Goal: Transaction & Acquisition: Obtain resource

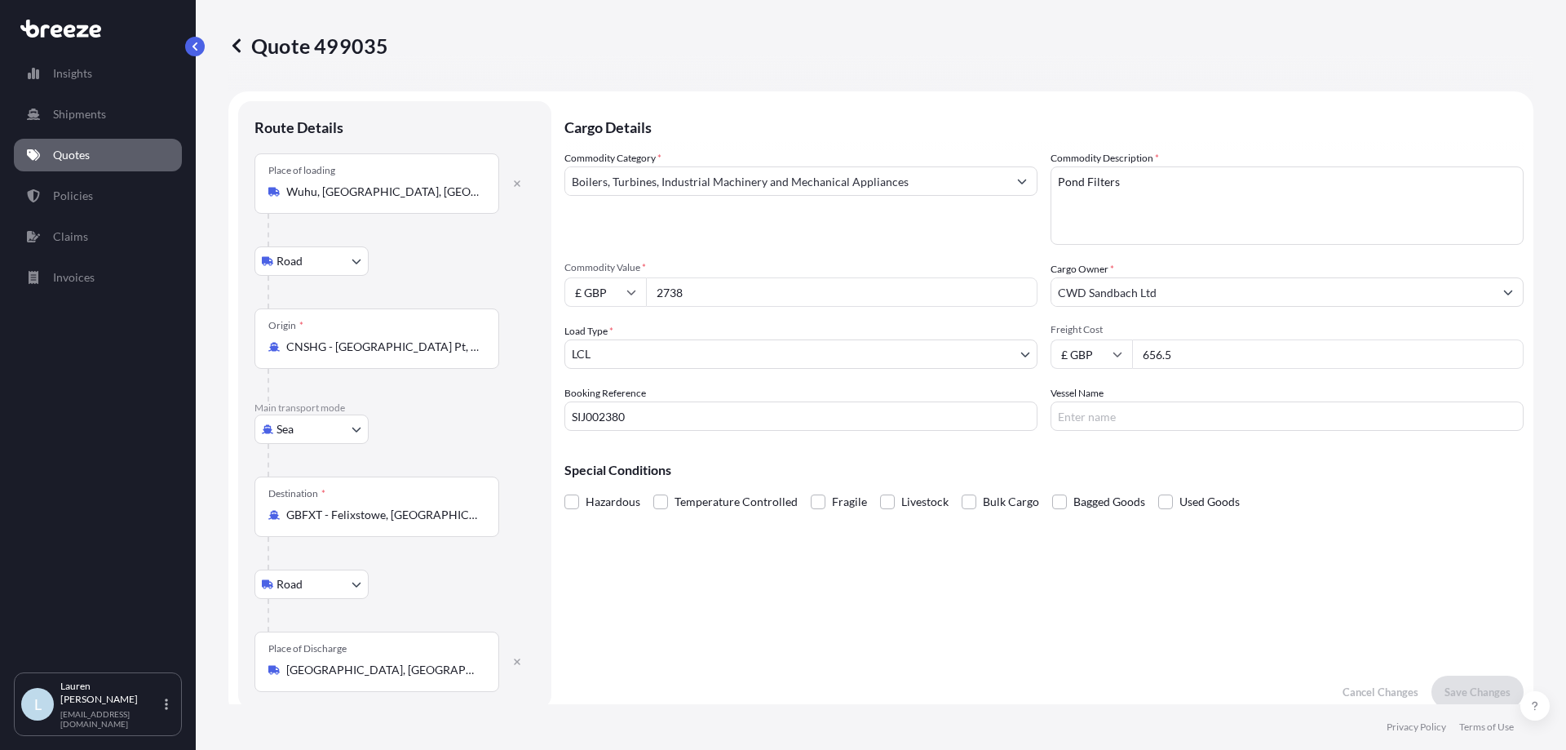
select select "Road"
select select "Sea"
select select "Road"
select select "1"
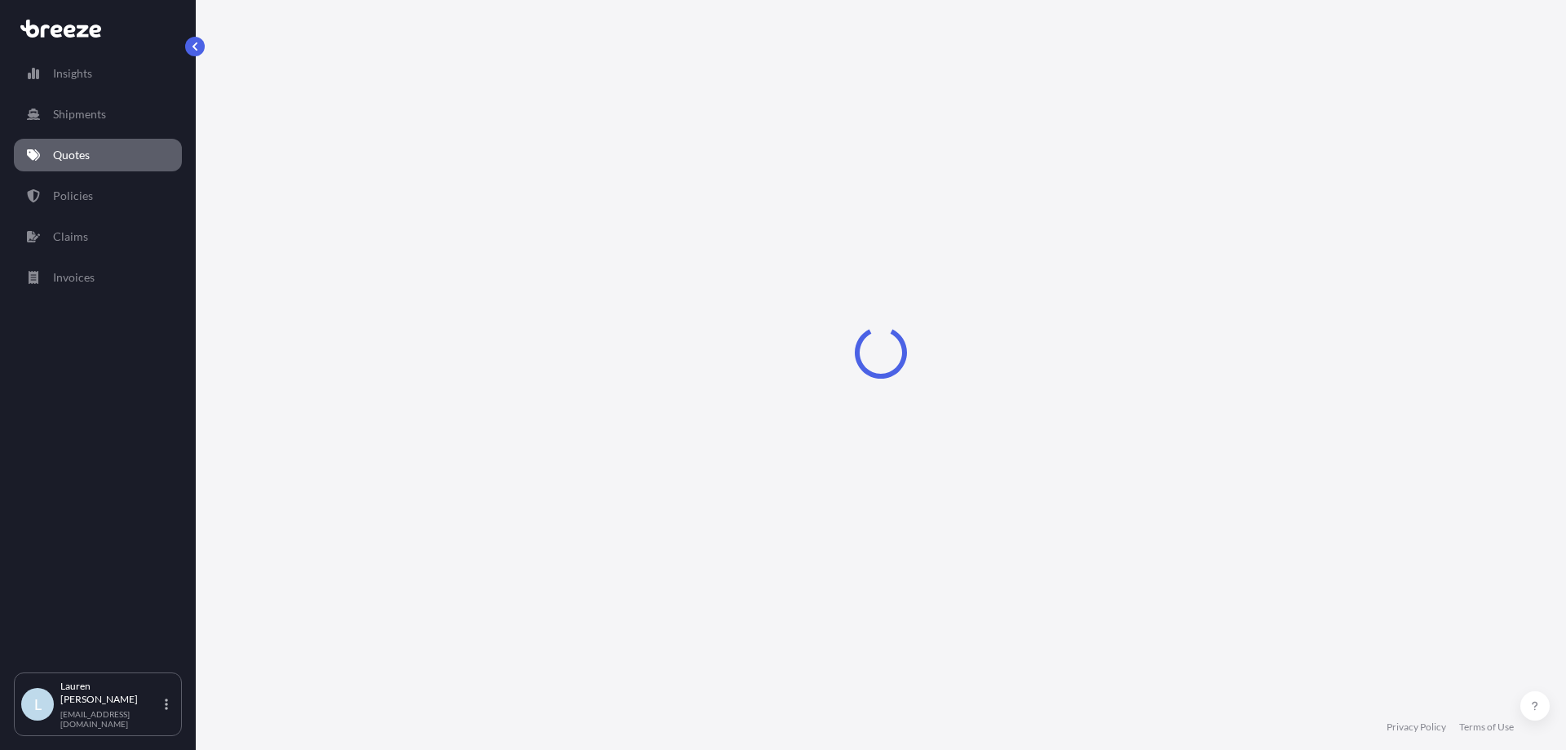
select select "Road"
select select "Sea"
select select "Road"
select select "1"
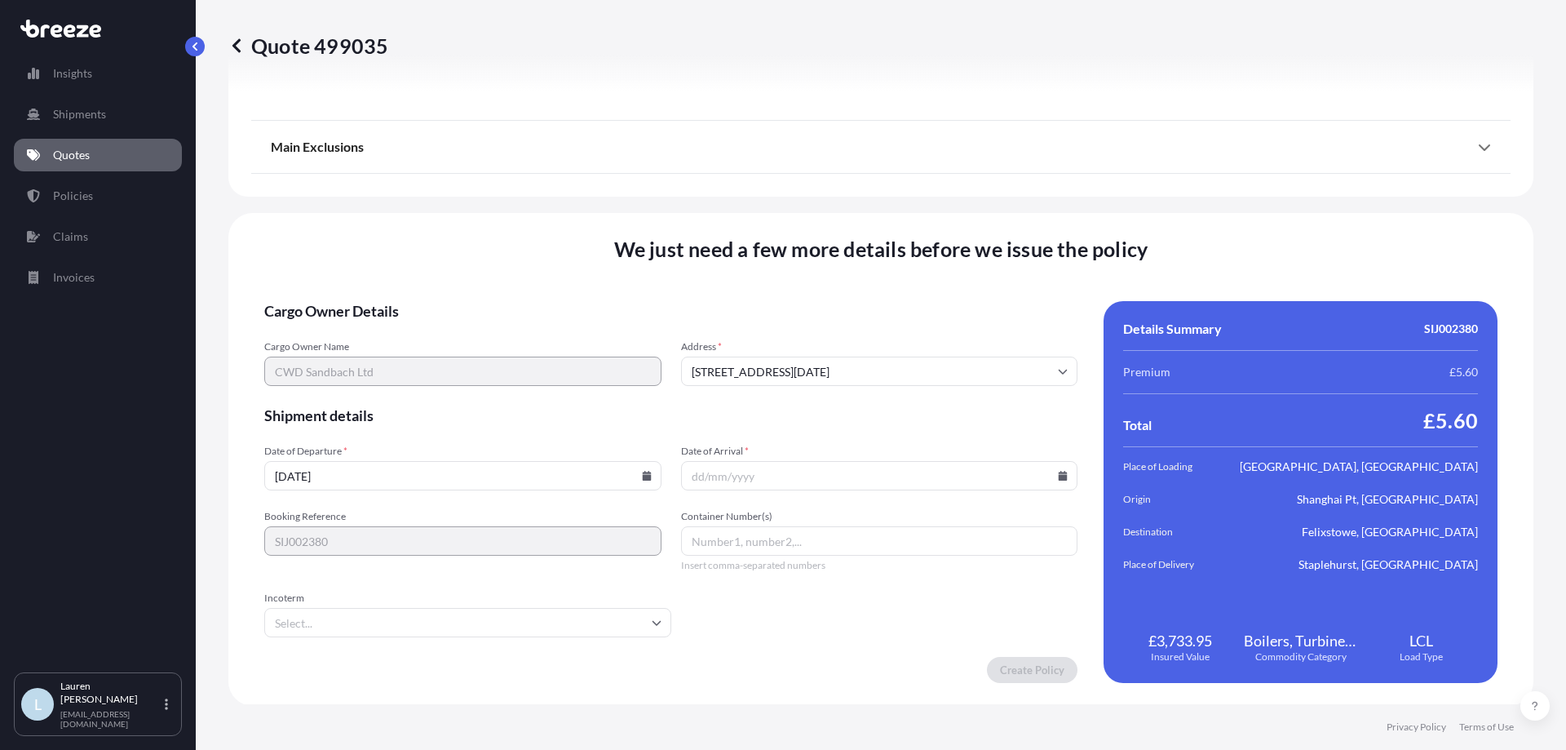
scroll to position [2163, 0]
click at [644, 476] on icon at bounding box center [646, 474] width 9 height 10
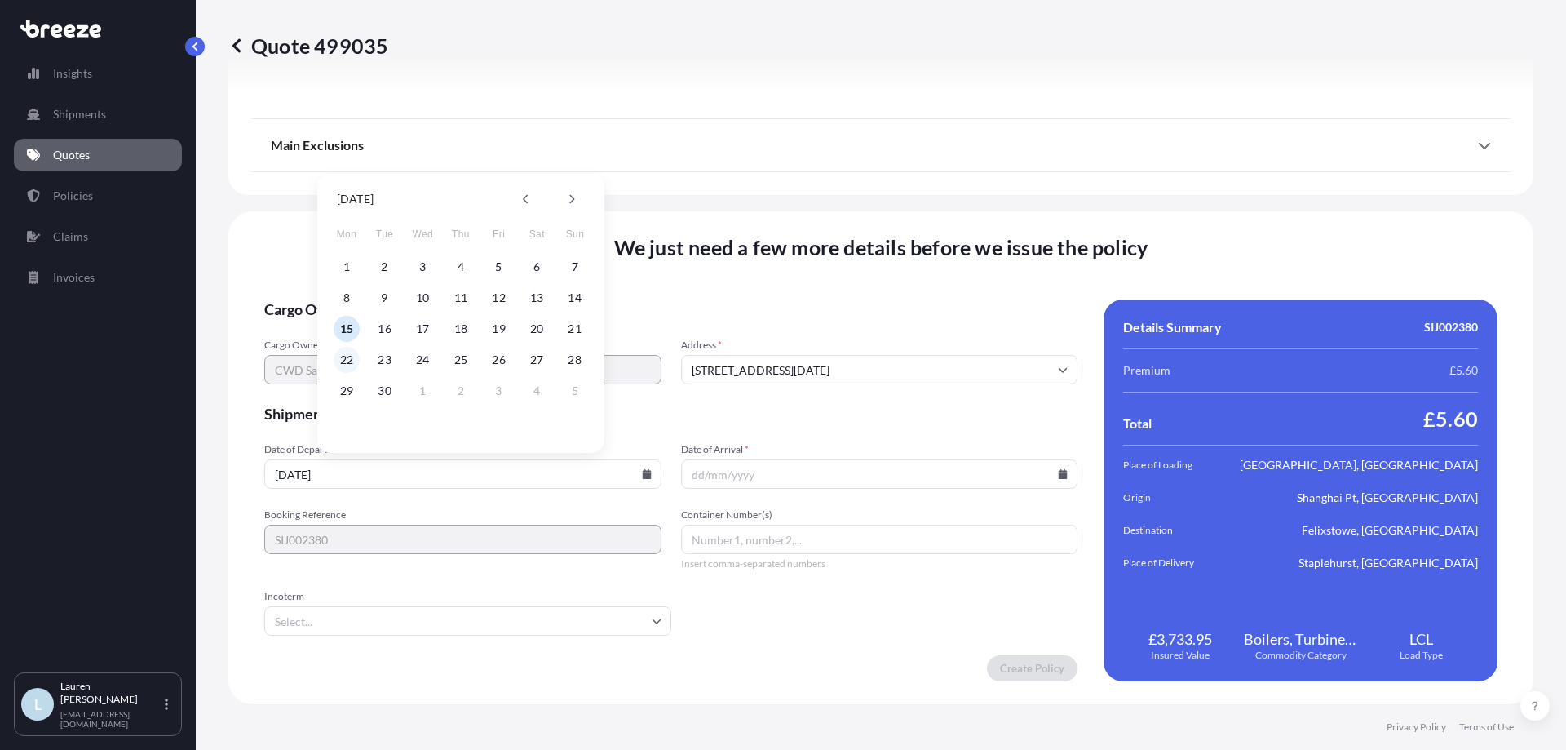
click at [348, 354] on button "22" at bounding box center [347, 360] width 26 height 26
type input "[DATE]"
click at [751, 463] on input "Date of Arrival *" at bounding box center [879, 473] width 397 height 29
click at [1044, 473] on input "Date of Arrival *" at bounding box center [879, 473] width 397 height 29
click at [1058, 473] on icon at bounding box center [1063, 474] width 10 height 10
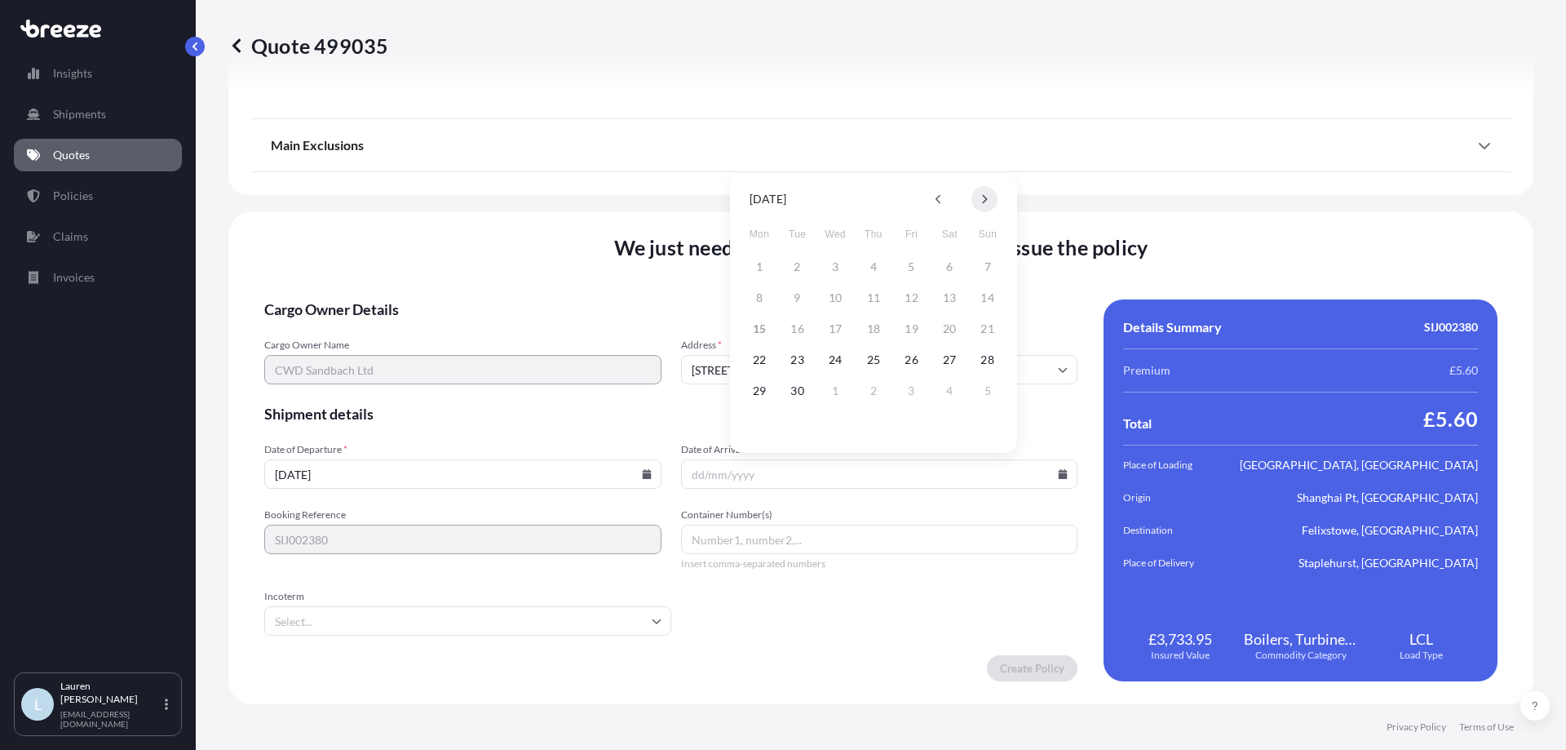
click at [986, 197] on icon at bounding box center [985, 199] width 5 height 9
click at [881, 305] on button "6" at bounding box center [874, 298] width 26 height 26
type input "[DATE]"
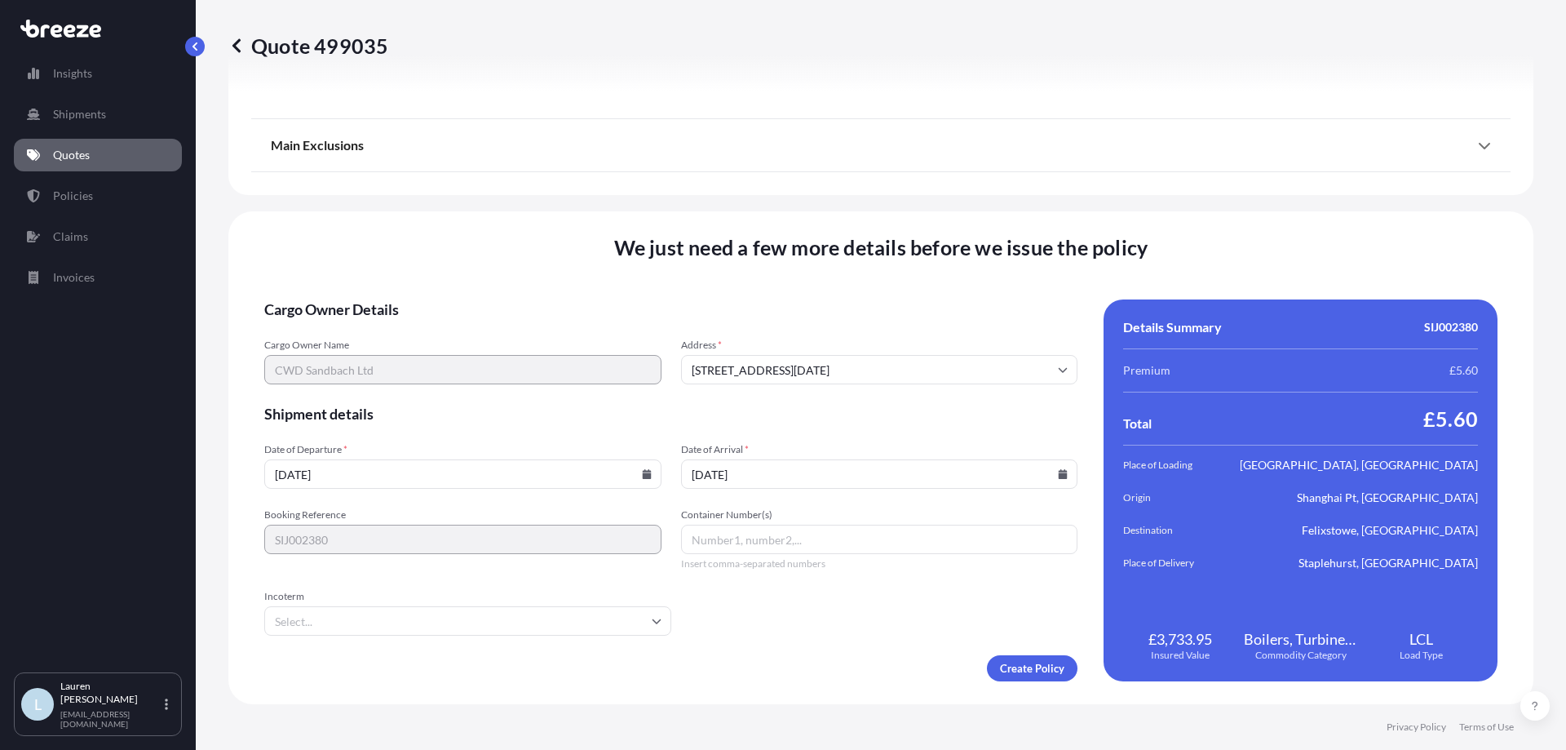
click at [434, 623] on input "Incoterm" at bounding box center [467, 620] width 407 height 29
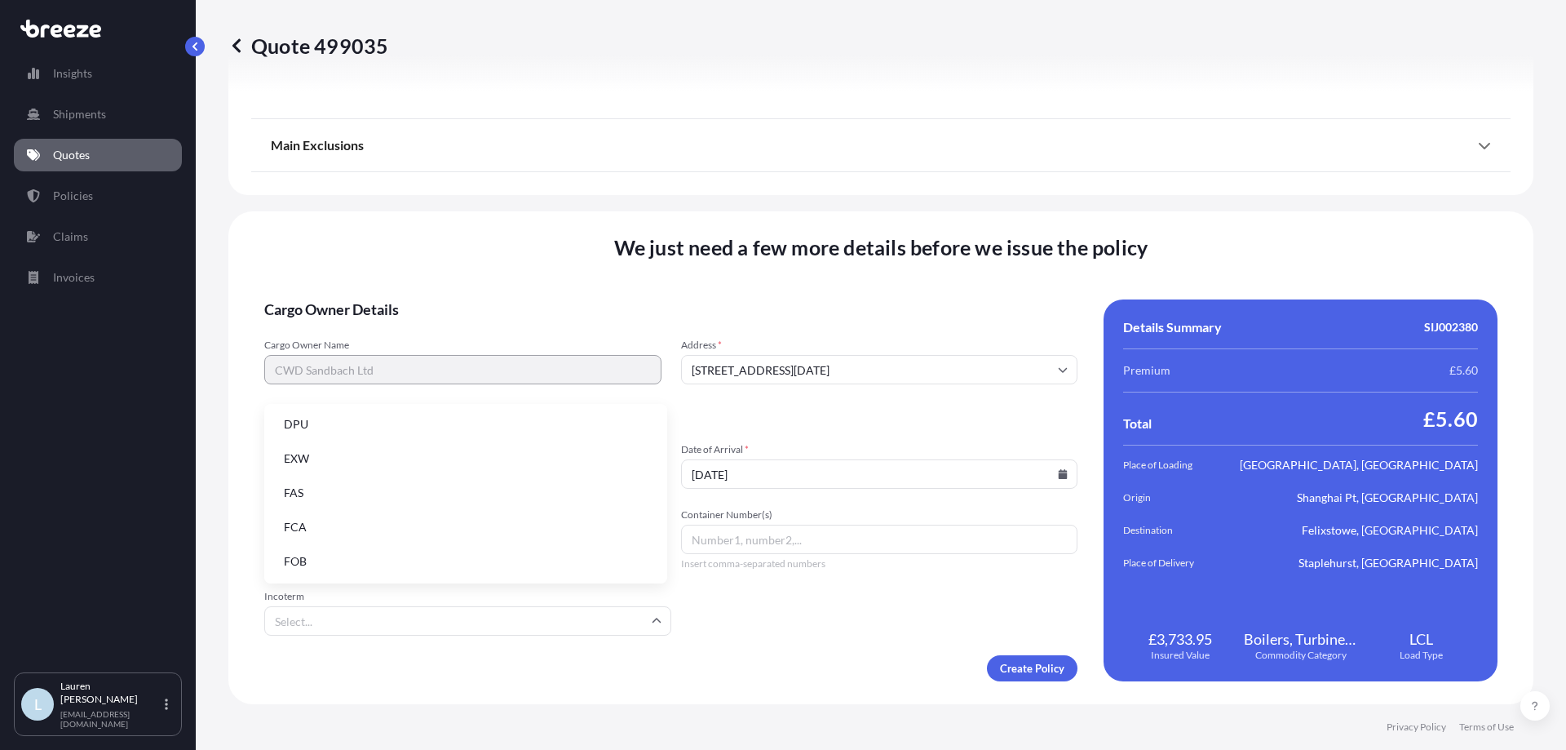
click at [322, 563] on li "FOB" at bounding box center [466, 561] width 390 height 31
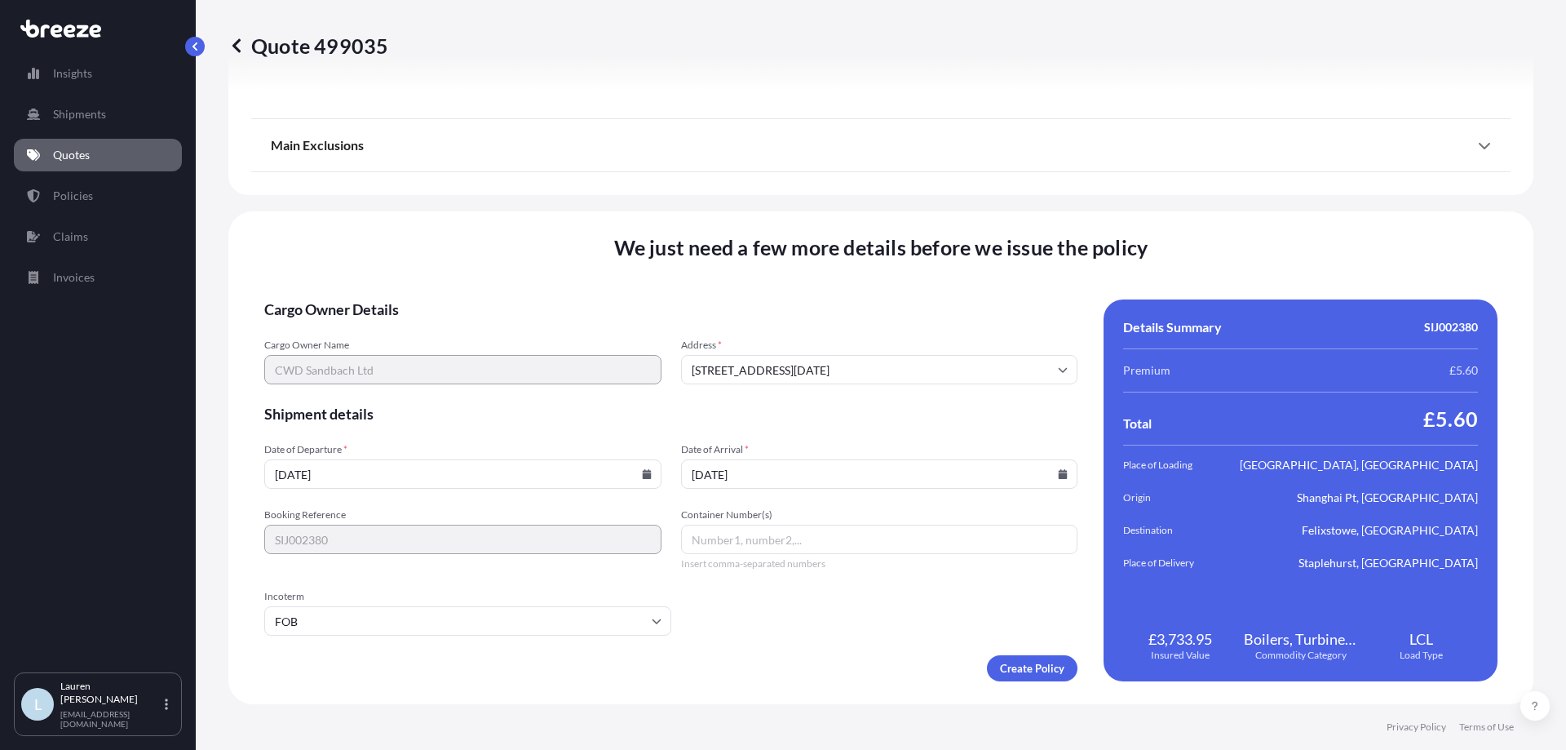
click at [821, 641] on form "Cargo Owner Details Cargo Owner Name CWD Sandbach Ltd Address * 4 Filter Bed Wa…" at bounding box center [670, 490] width 813 height 382
click at [734, 594] on form "Cargo Owner Details Cargo Owner Name CWD Sandbach Ltd Address * 4 Filter Bed Wa…" at bounding box center [670, 490] width 813 height 382
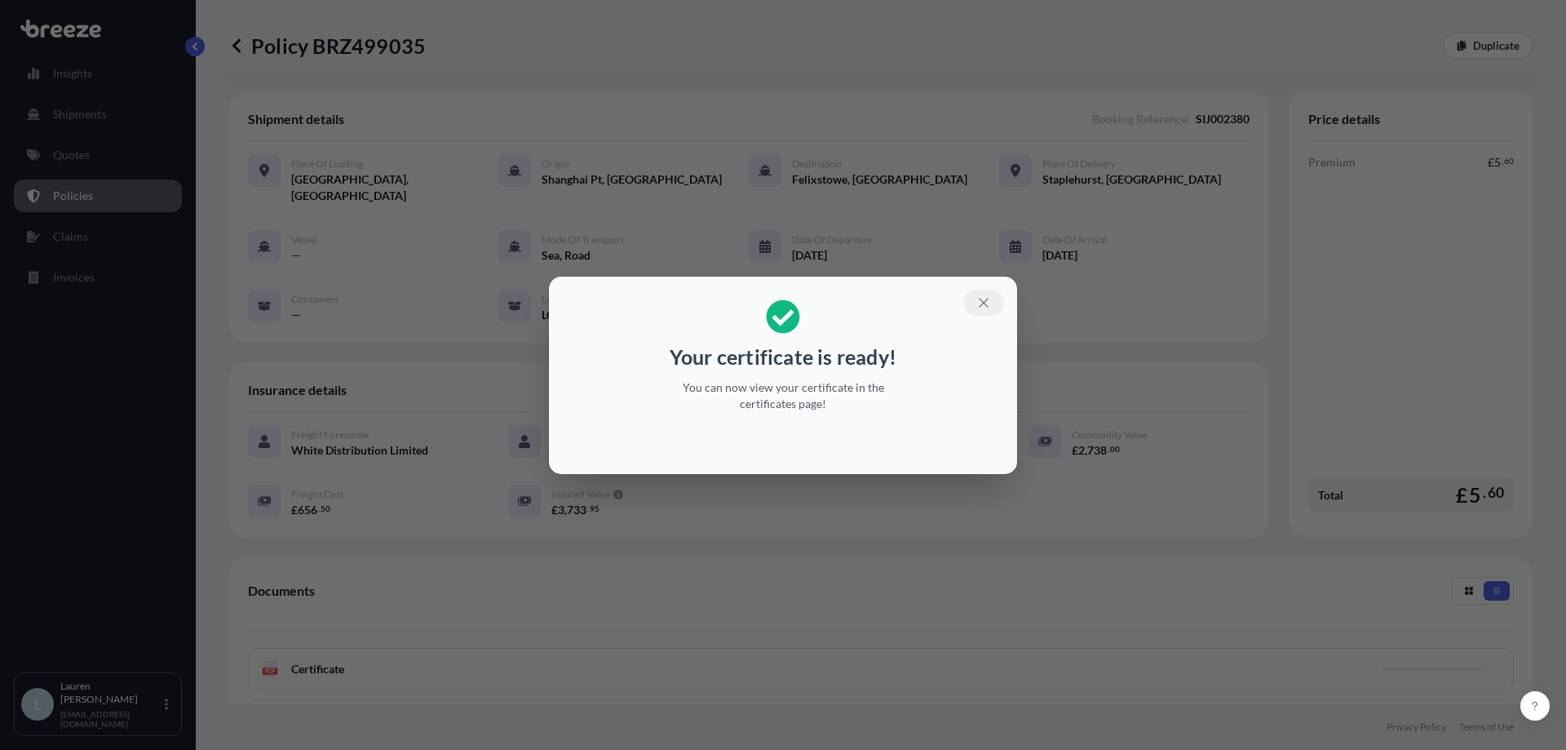
click at [982, 306] on icon "button" at bounding box center [984, 302] width 15 height 15
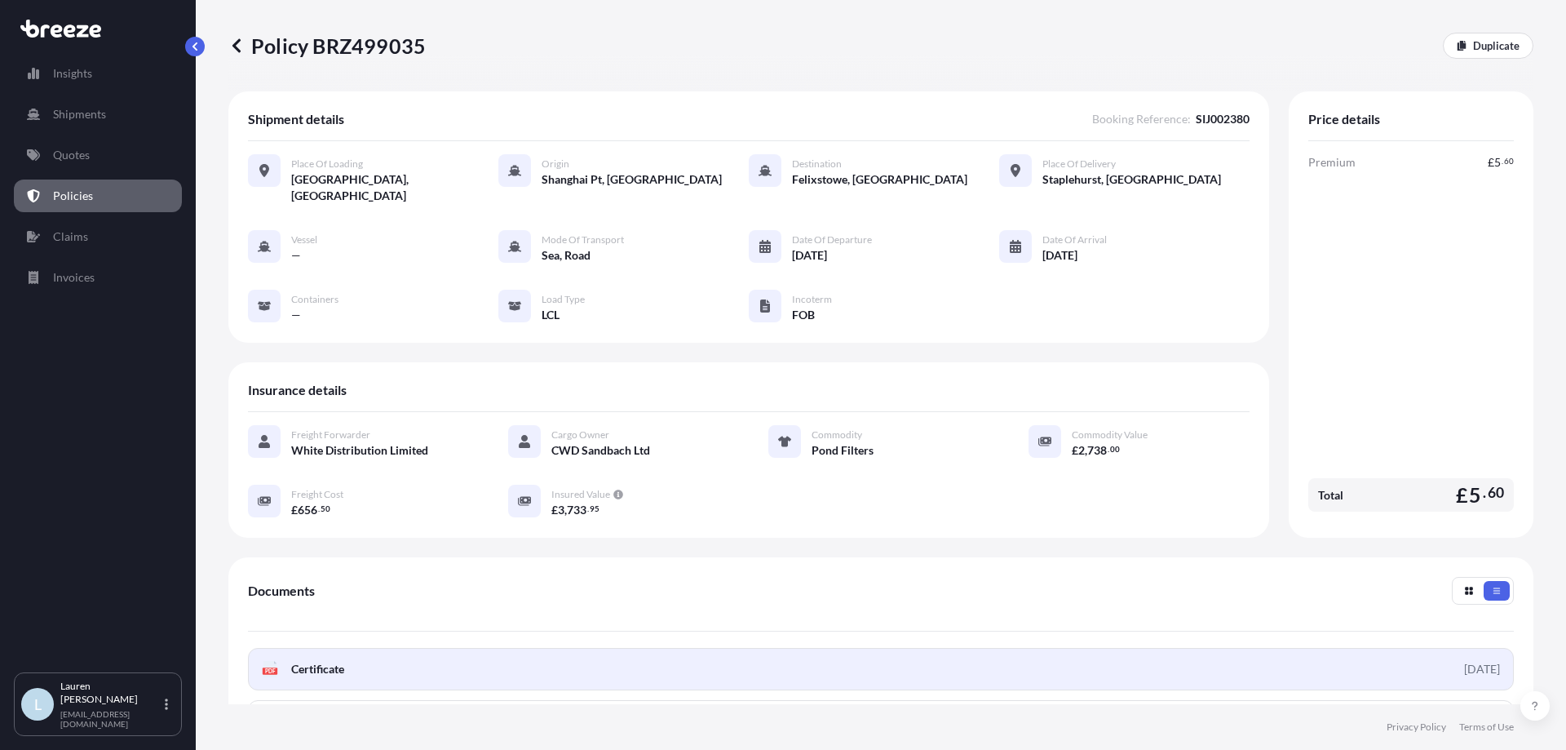
click at [342, 661] on span "Certificate" at bounding box center [317, 669] width 53 height 16
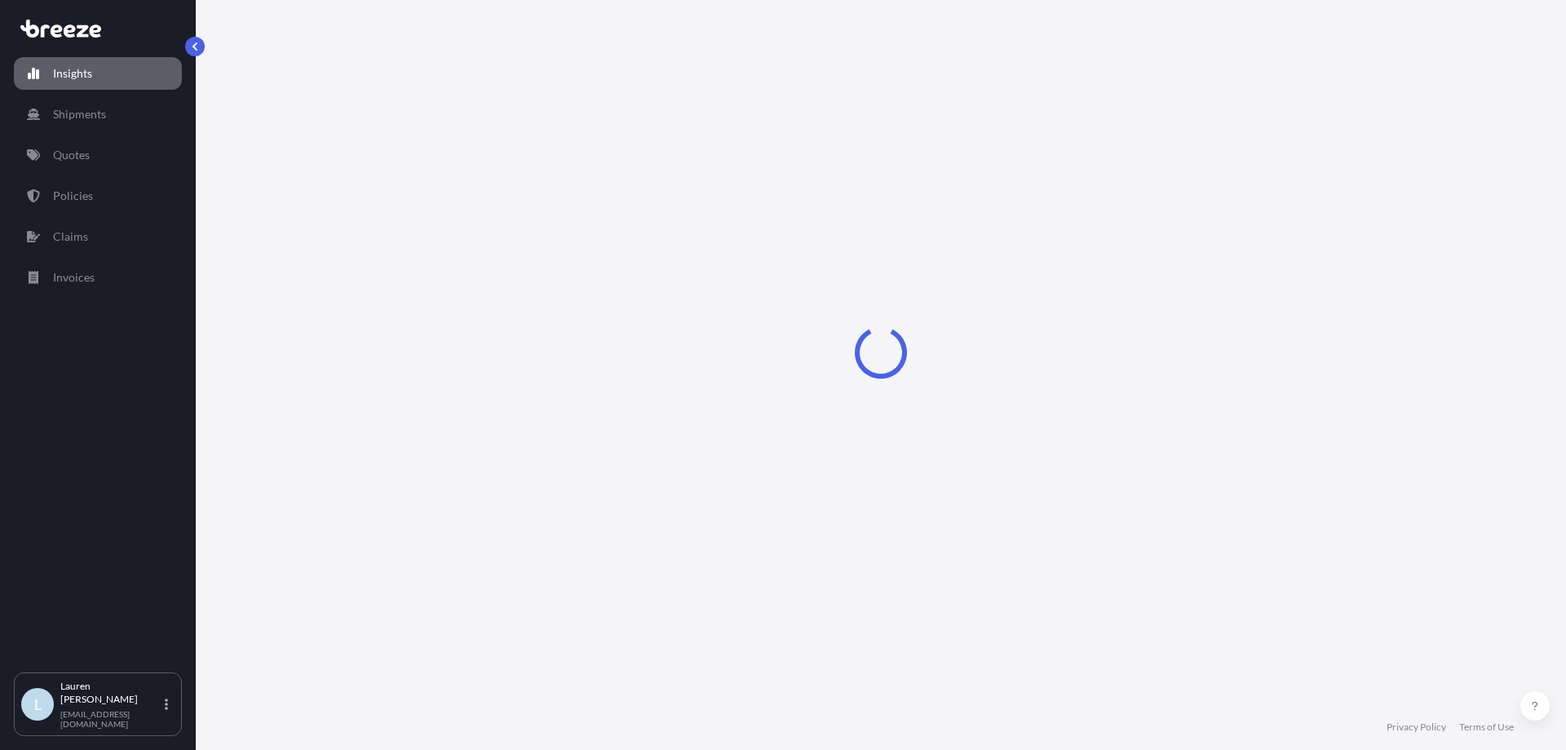
select select "2025"
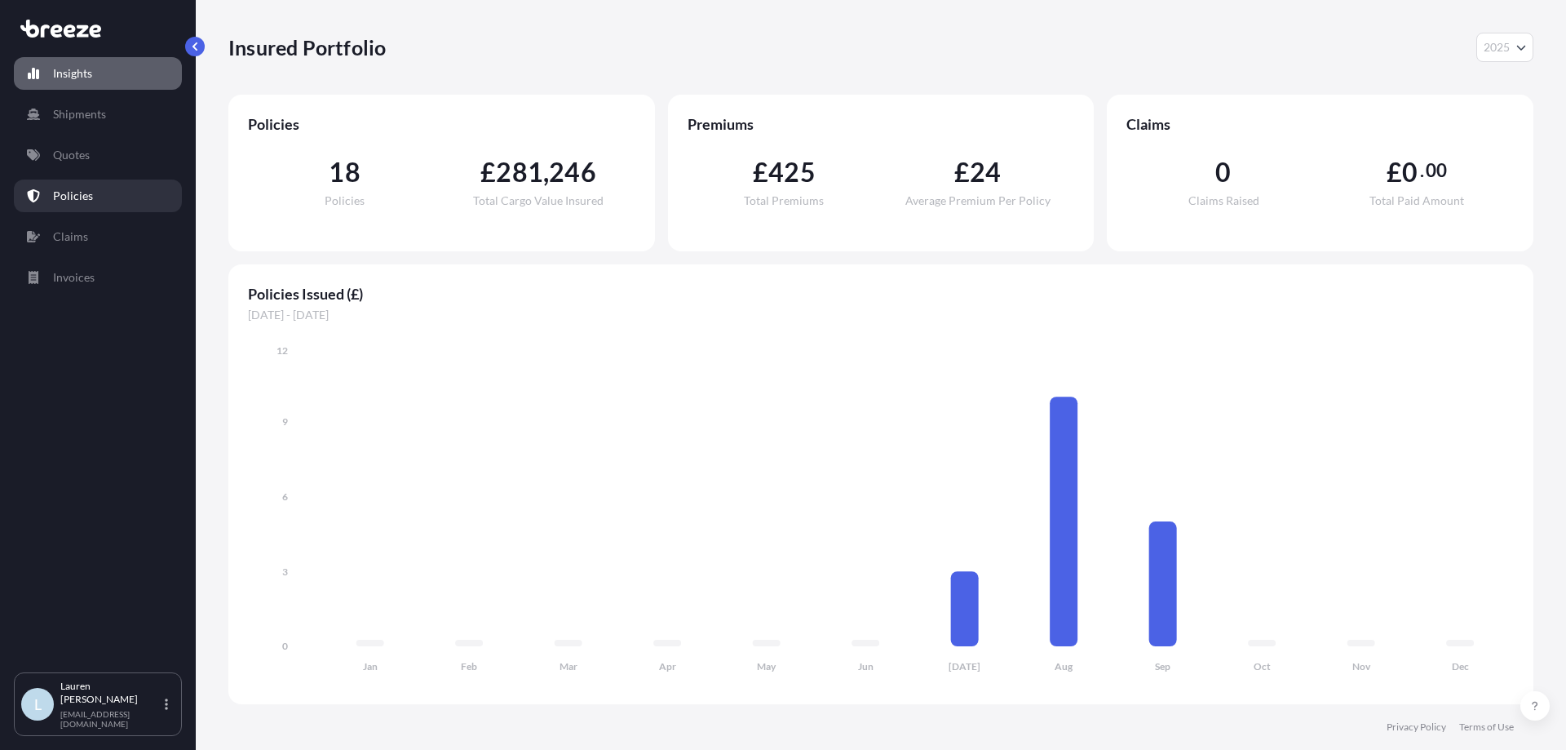
click at [117, 199] on link "Policies" at bounding box center [98, 195] width 168 height 33
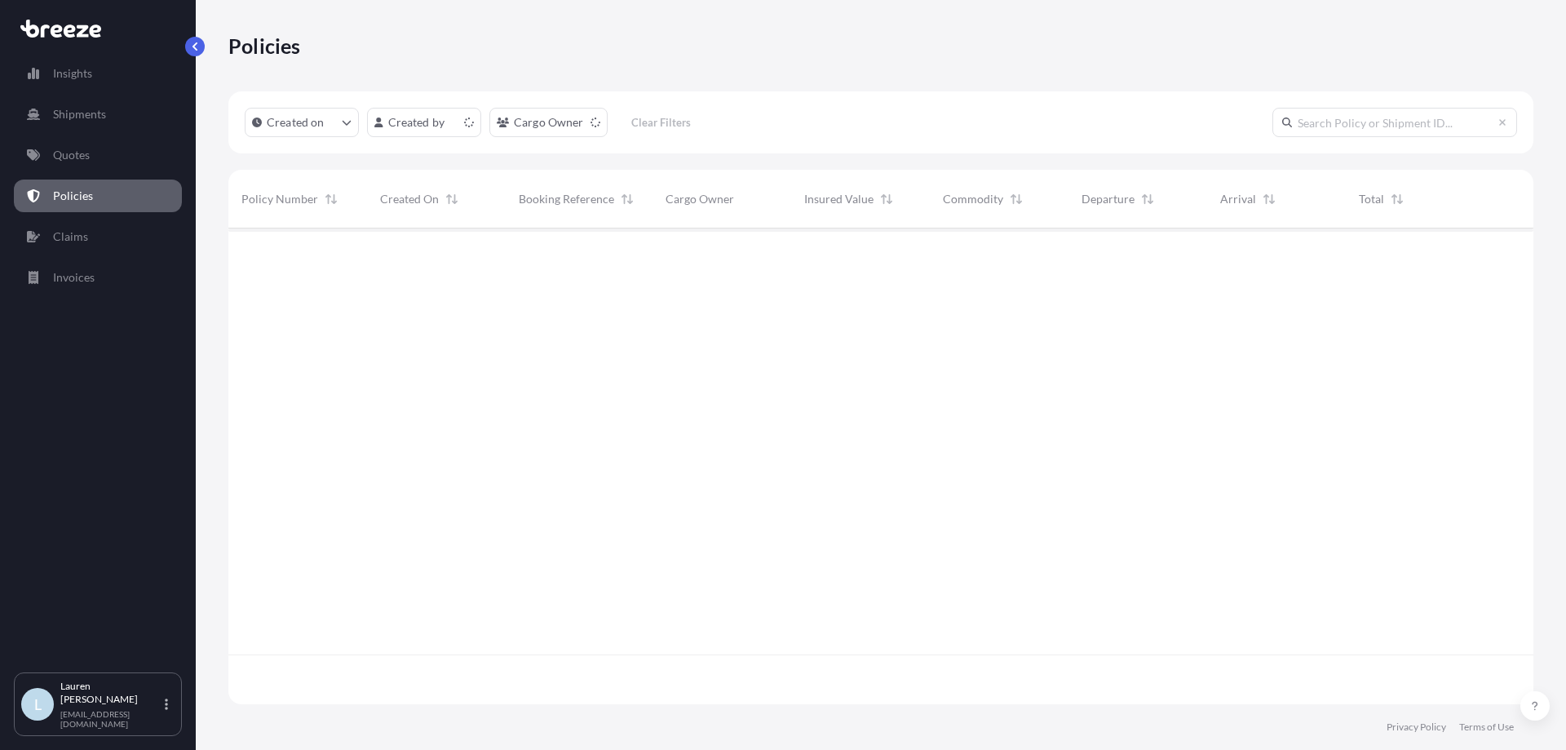
scroll to position [472, 1293]
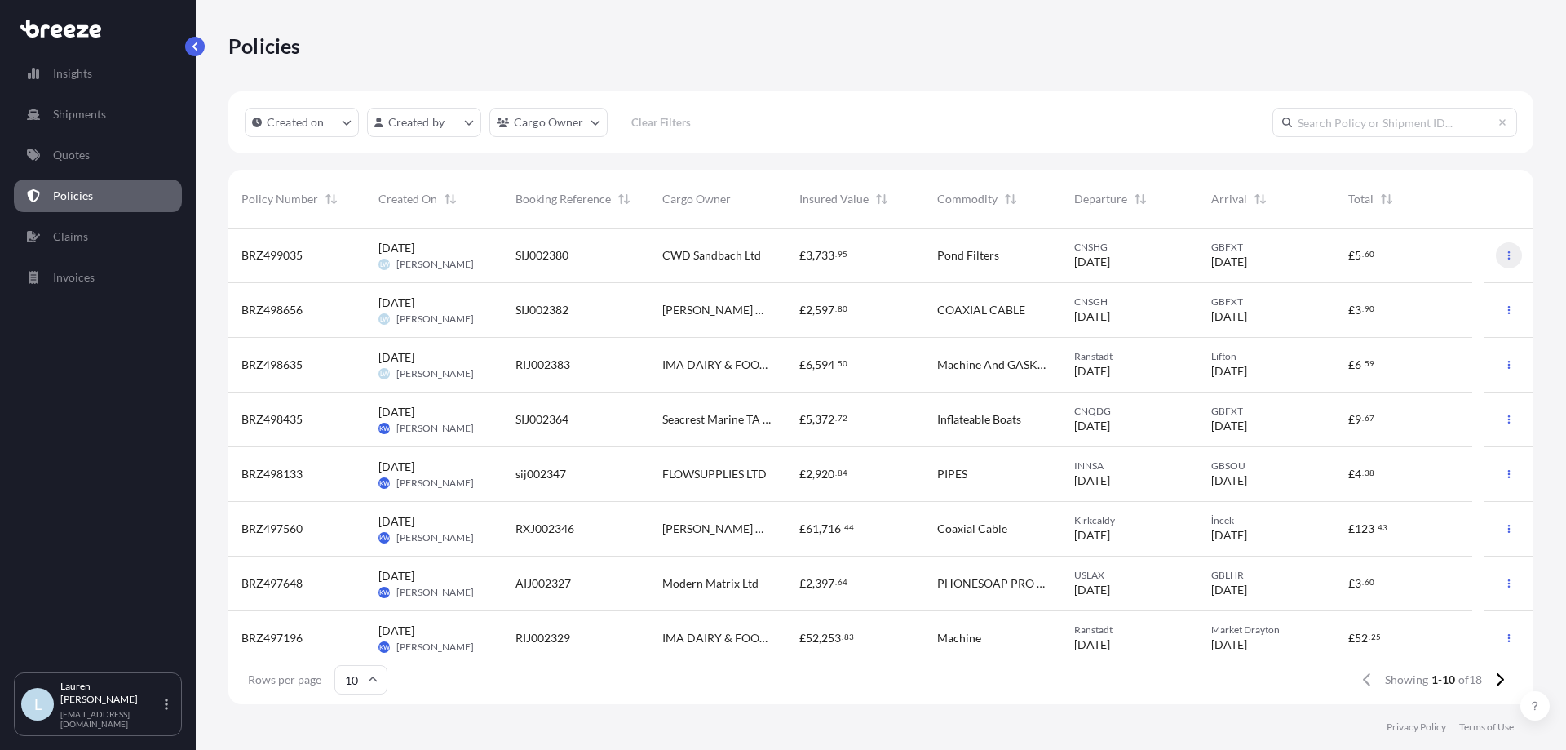
click at [1504, 255] on icon "button" at bounding box center [1509, 255] width 10 height 10
click at [1451, 282] on p "Download certificate" at bounding box center [1420, 288] width 107 height 16
